Goal: Find specific page/section: Find specific page/section

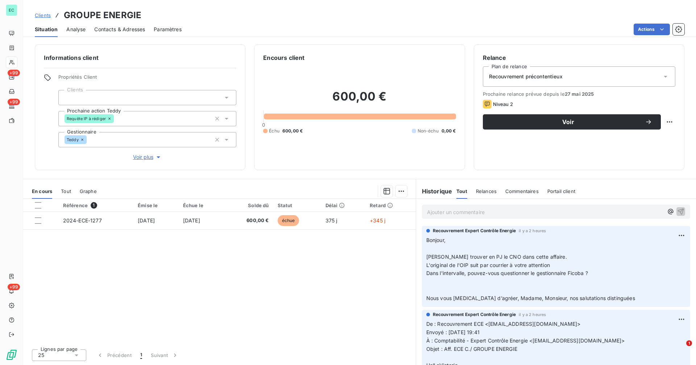
click at [45, 17] on span "Clients" at bounding box center [43, 15] width 16 height 6
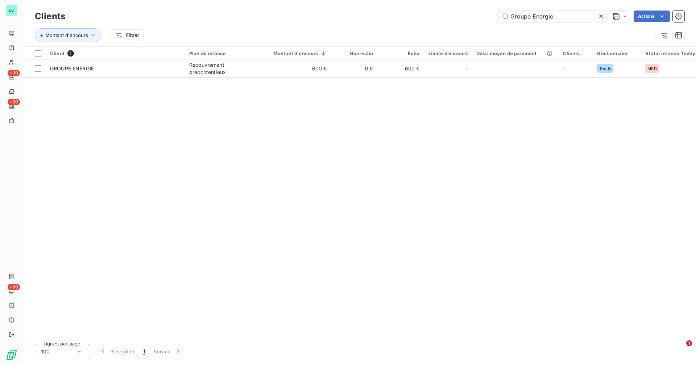
click at [601, 17] on icon at bounding box center [601, 17] width 4 height 4
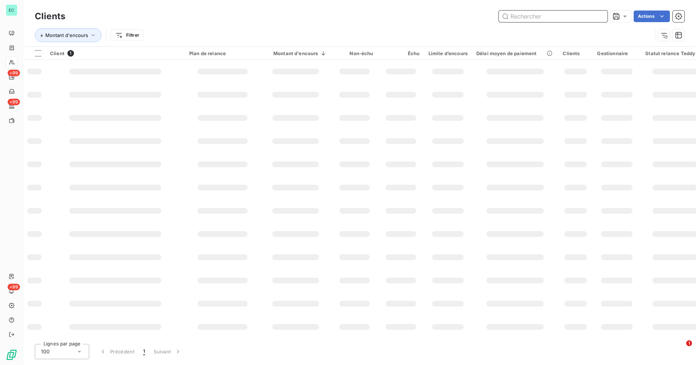
click at [580, 18] on input "text" at bounding box center [553, 17] width 109 height 12
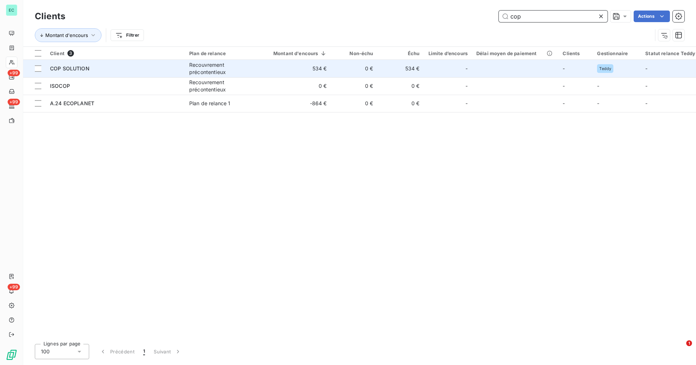
type input "cop"
click at [340, 68] on td "0 €" at bounding box center [354, 68] width 46 height 17
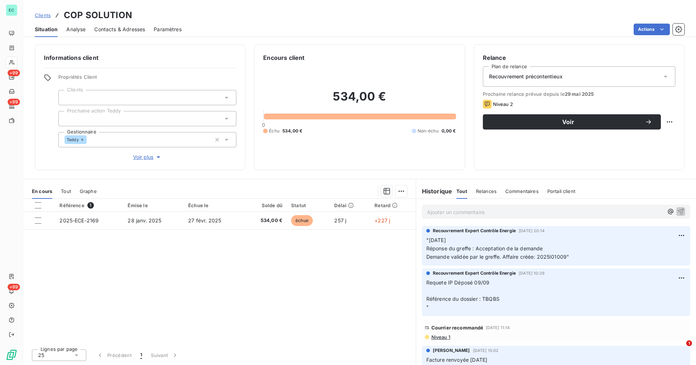
click at [485, 215] on p "Ajouter un commentaire ﻿" at bounding box center [545, 211] width 236 height 9
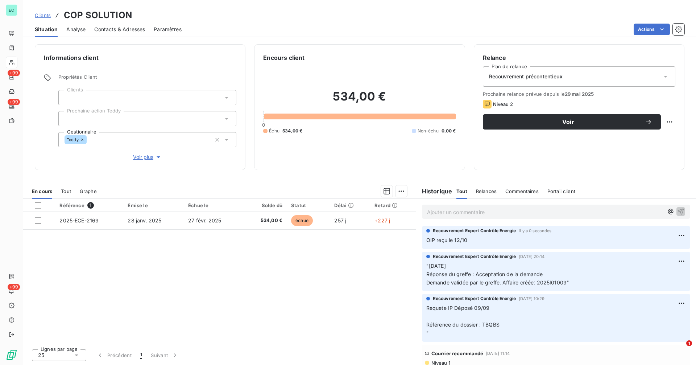
click at [482, 212] on p "Ajouter un commentaire ﻿" at bounding box center [545, 211] width 236 height 9
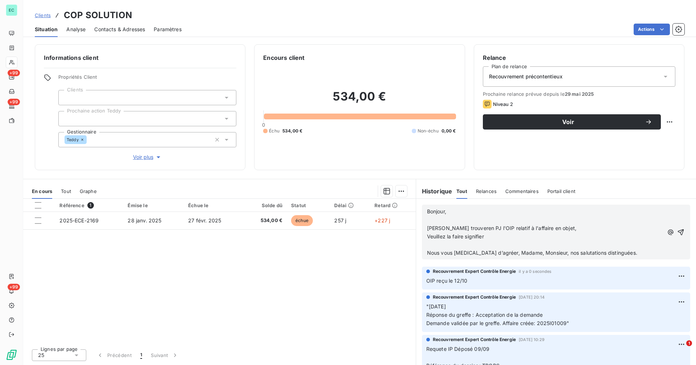
click at [428, 212] on span "Bonjour," at bounding box center [436, 211] width 19 height 6
